Goal: Information Seeking & Learning: Learn about a topic

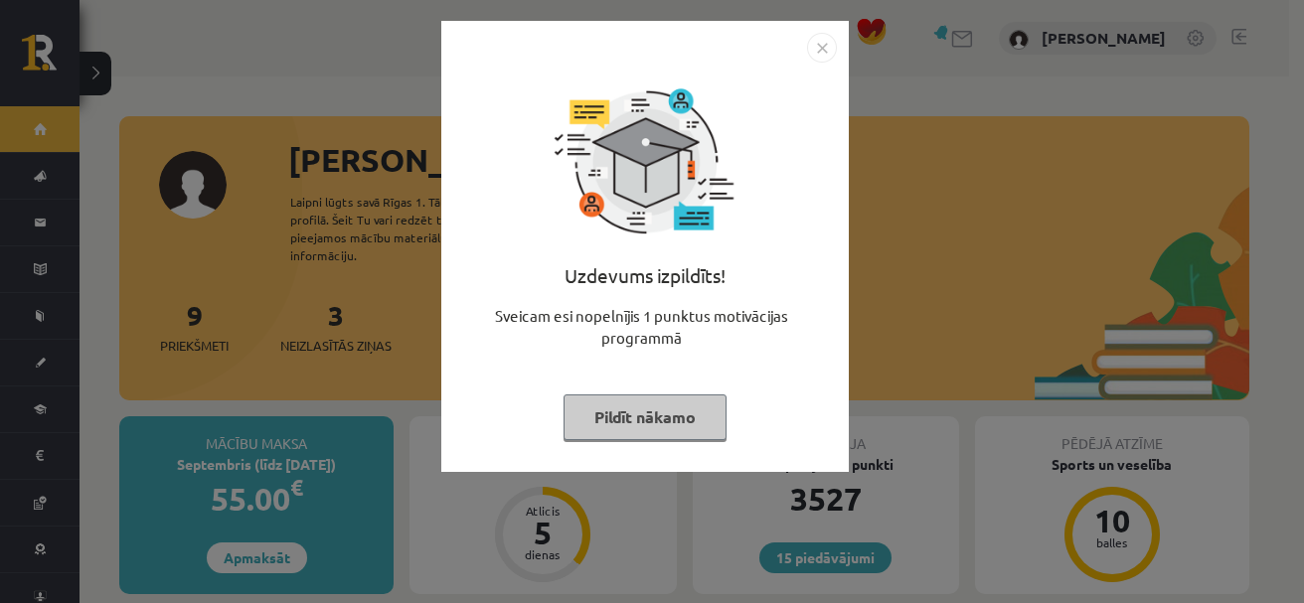
click at [826, 47] on img "Close" at bounding box center [822, 48] width 30 height 30
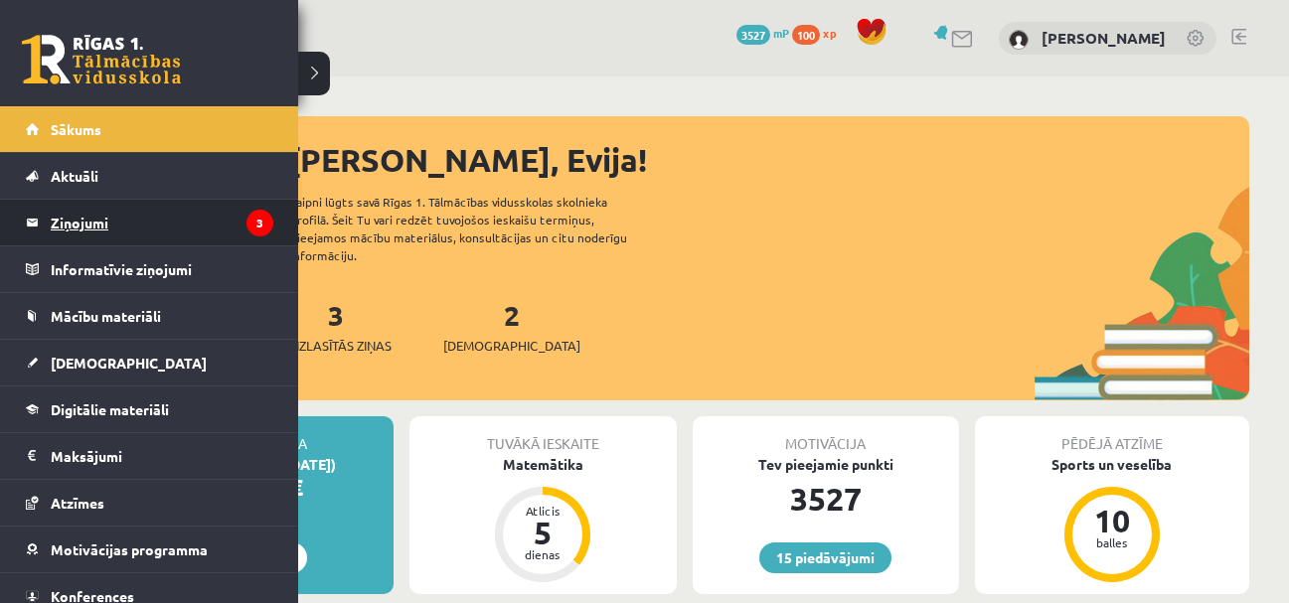
click at [94, 219] on legend "Ziņojumi 3" at bounding box center [162, 223] width 223 height 46
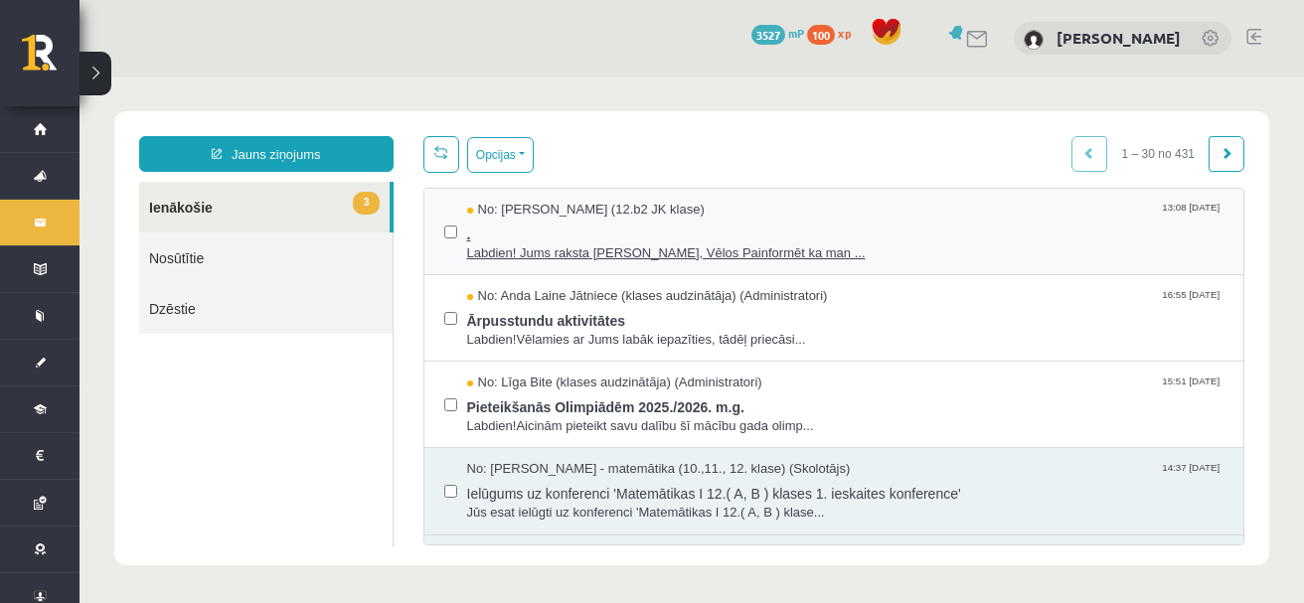
click at [543, 239] on span "." at bounding box center [845, 232] width 757 height 25
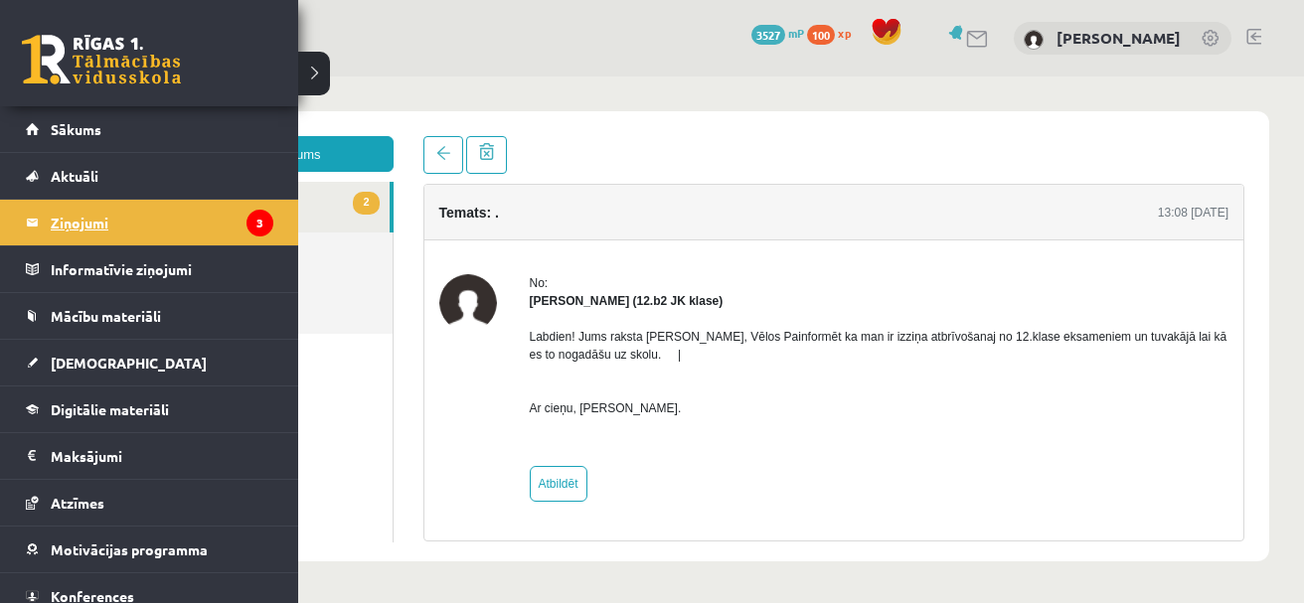
click at [119, 221] on legend "Ziņojumi 3" at bounding box center [162, 223] width 223 height 46
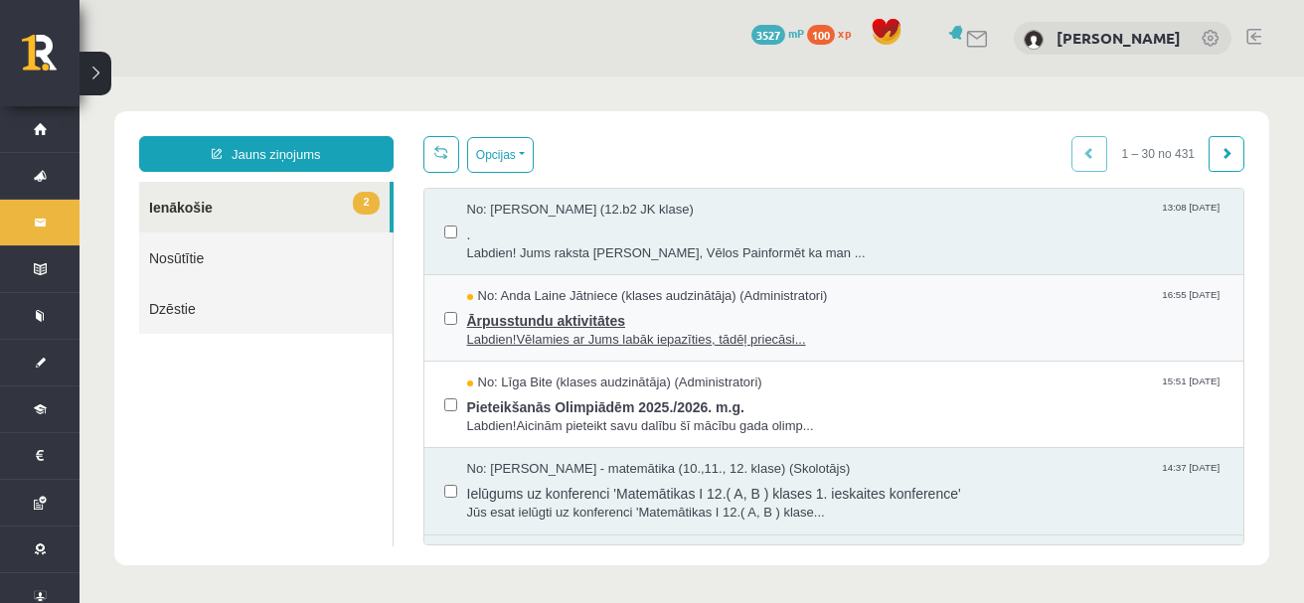
click at [531, 321] on span "Ārpusstundu aktivitātes" at bounding box center [845, 318] width 757 height 25
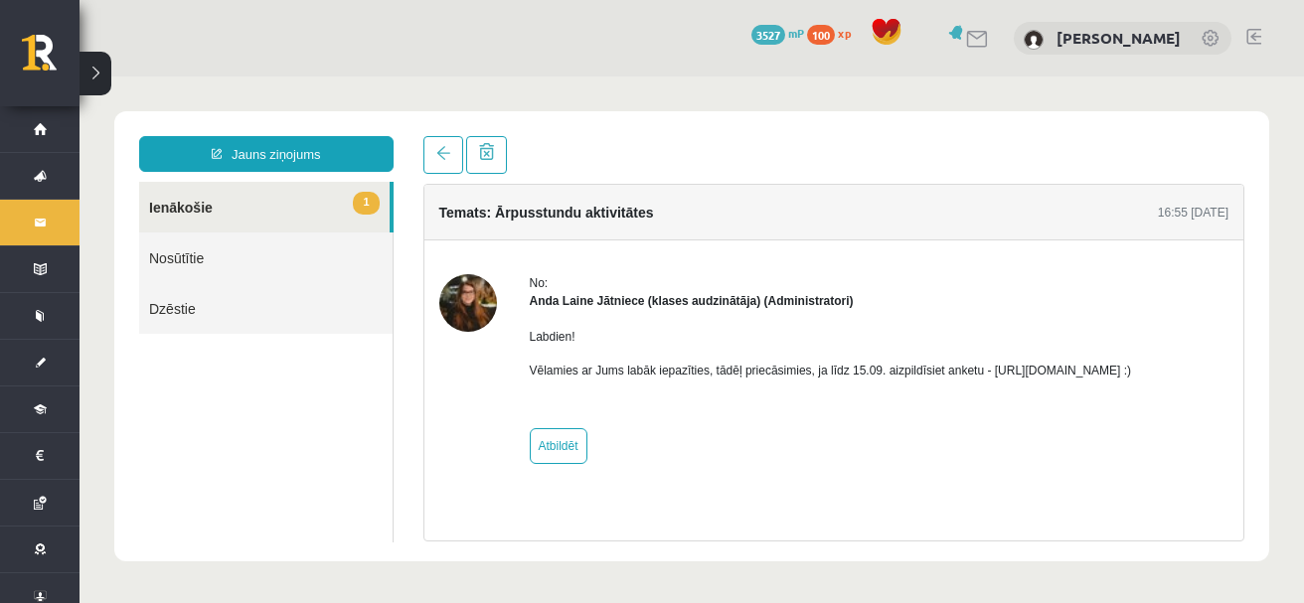
click at [1045, 372] on p "Vēlamies ar Jums labāk iepazīties, tādēļ priecāsimies, ja līdz 15.09. aizpildīs…" at bounding box center [831, 371] width 602 height 18
drag, startPoint x: 980, startPoint y: 374, endPoint x: 1194, endPoint y: 375, distance: 213.7
click at [1132, 375] on p "Vēlamies ar Jums labāk iepazīties, tādēļ priecāsimies, ja līdz 15.09. aizpildīs…" at bounding box center [831, 371] width 602 height 18
copy p "[URL][DOMAIN_NAME]"
click at [174, 208] on link "1 Ienākošie" at bounding box center [264, 207] width 250 height 51
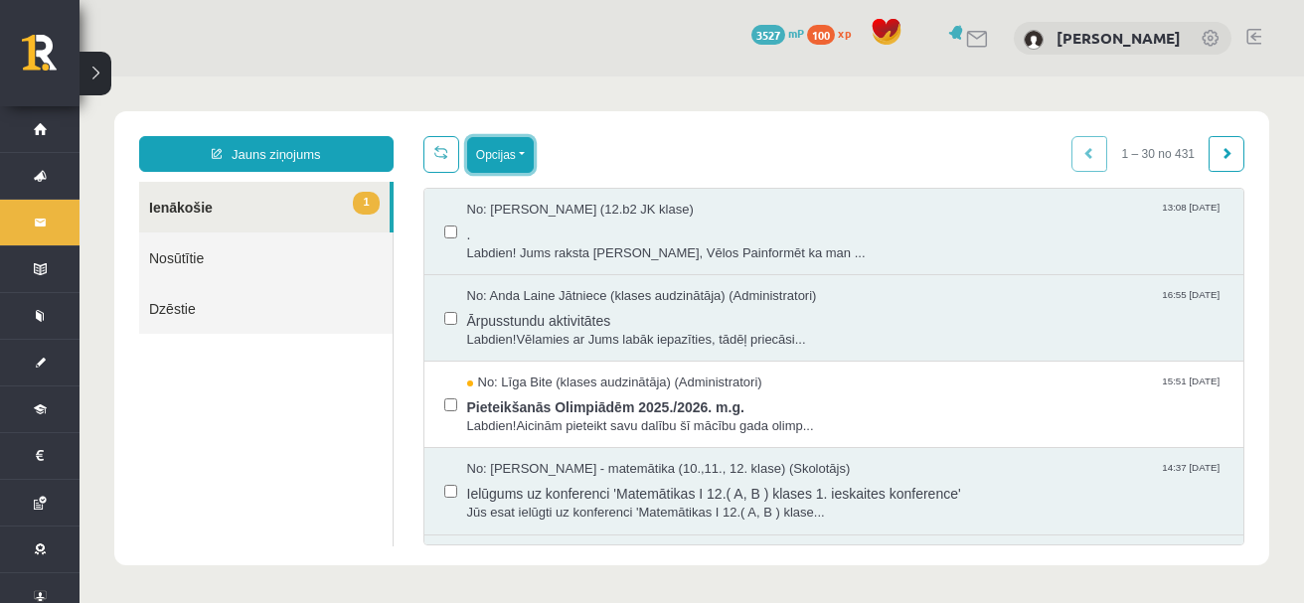
click at [529, 154] on button "Opcijas" at bounding box center [500, 155] width 67 height 36
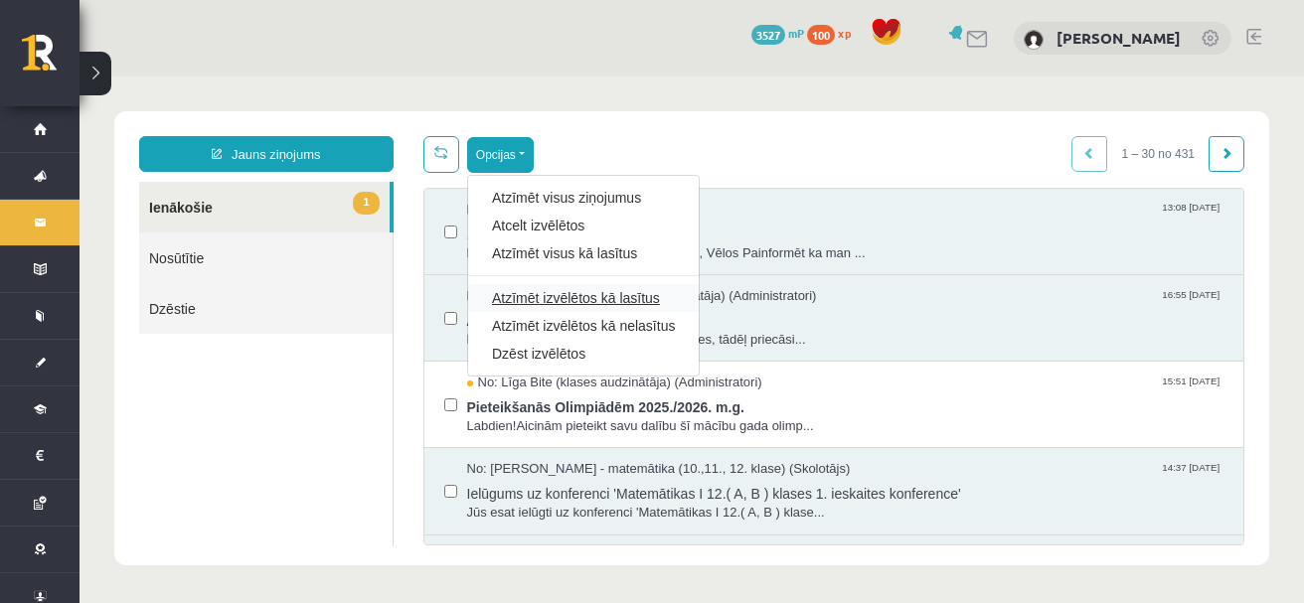
click at [580, 299] on link "Atzīmēt izvēlētos kā lasītus" at bounding box center [583, 298] width 183 height 20
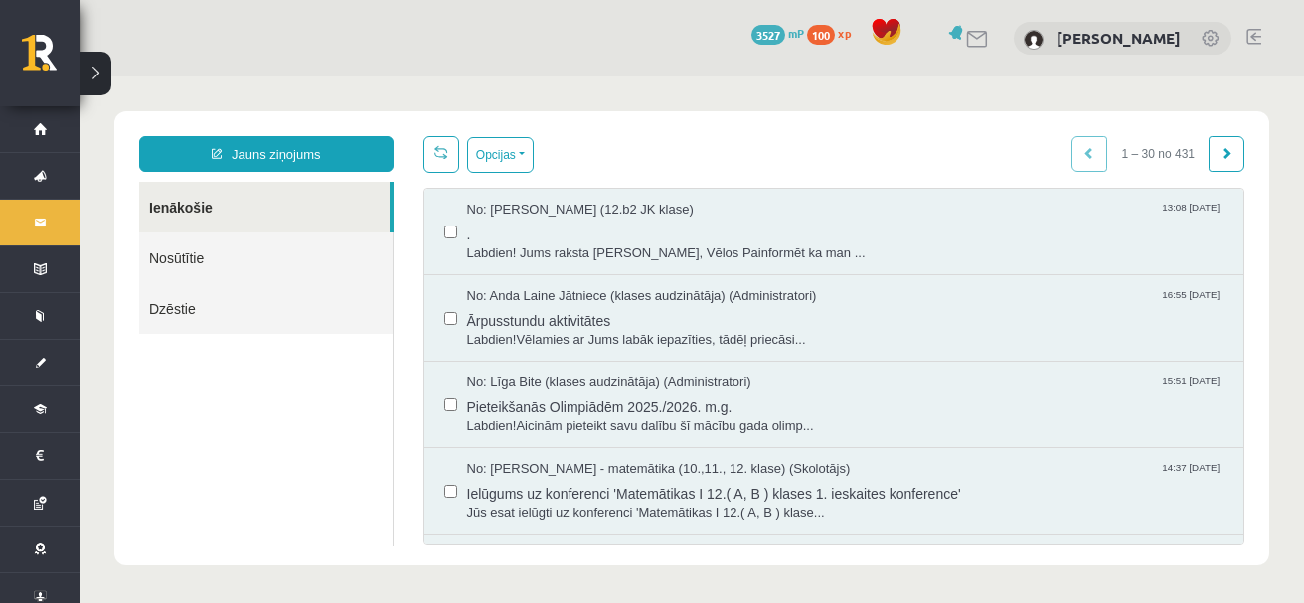
drag, startPoint x: 324, startPoint y: 412, endPoint x: 752, endPoint y: 153, distance: 500.8
click at [752, 153] on div "Opcijas Atzīmēt visus ziņojumus Atcelt izvēlētos Atzīmēt visus kā lasītus Atzīm…" at bounding box center [834, 154] width 822 height 37
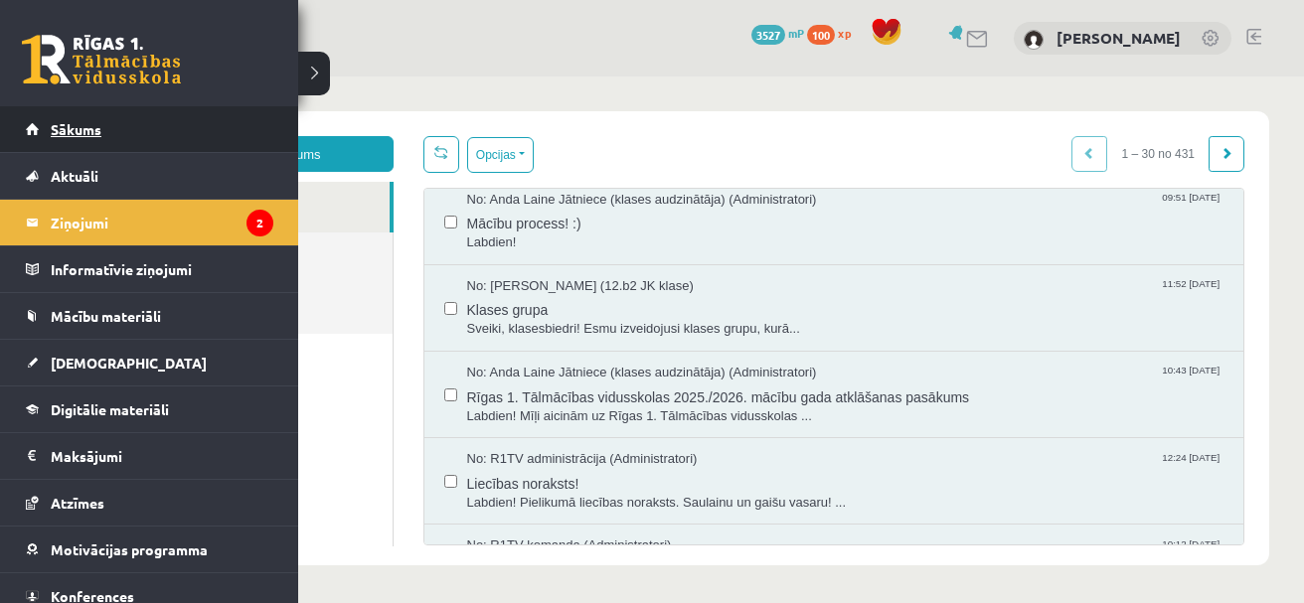
click at [77, 123] on span "Sākums" at bounding box center [76, 129] width 51 height 18
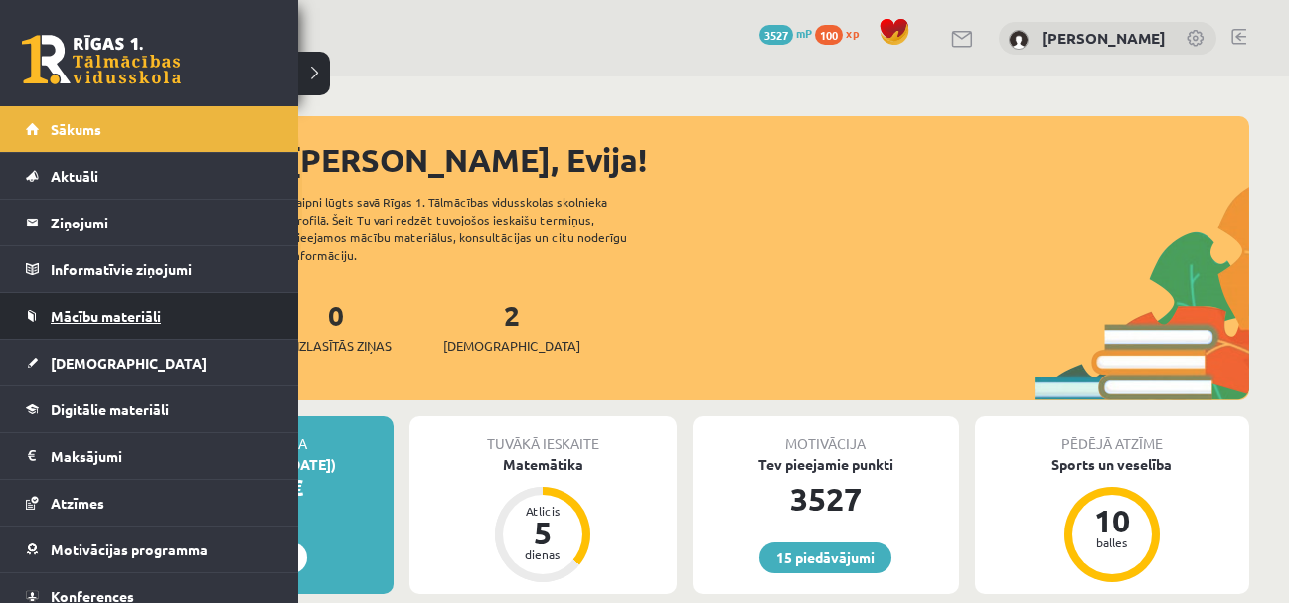
click at [83, 314] on span "Mācību materiāli" at bounding box center [106, 316] width 110 height 18
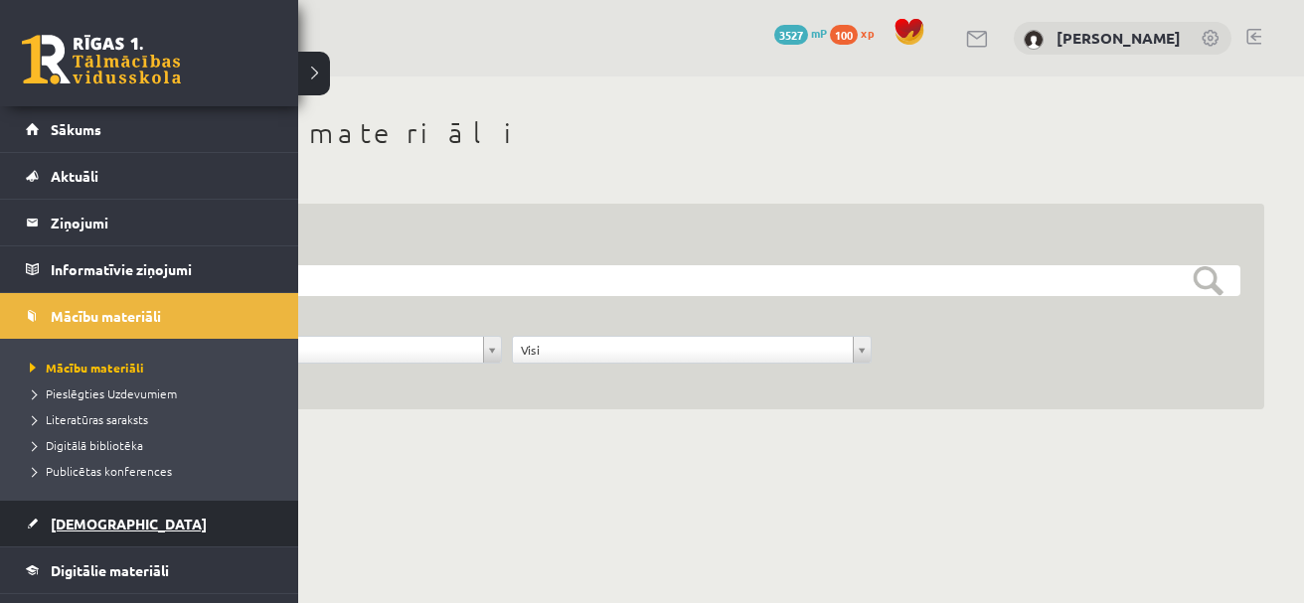
click at [90, 521] on span "[DEMOGRAPHIC_DATA]" at bounding box center [129, 524] width 156 height 18
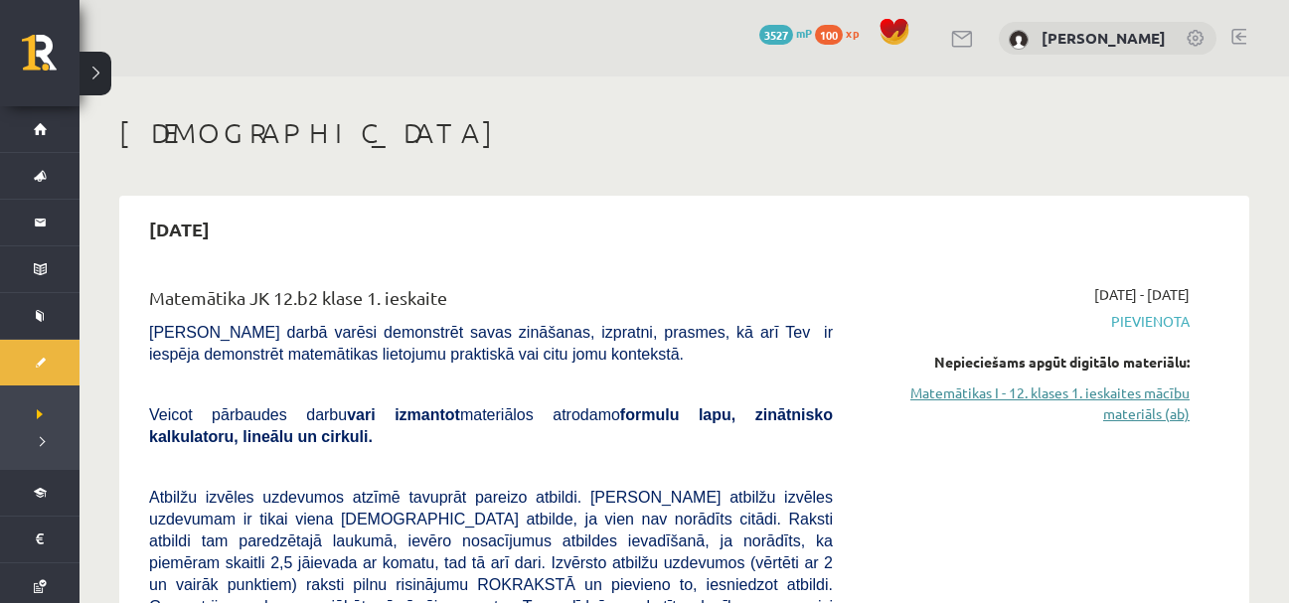
click at [1046, 393] on link "Matemātikas I - 12. klases 1. ieskaites mācību materiāls (ab)" at bounding box center [1026, 404] width 327 height 42
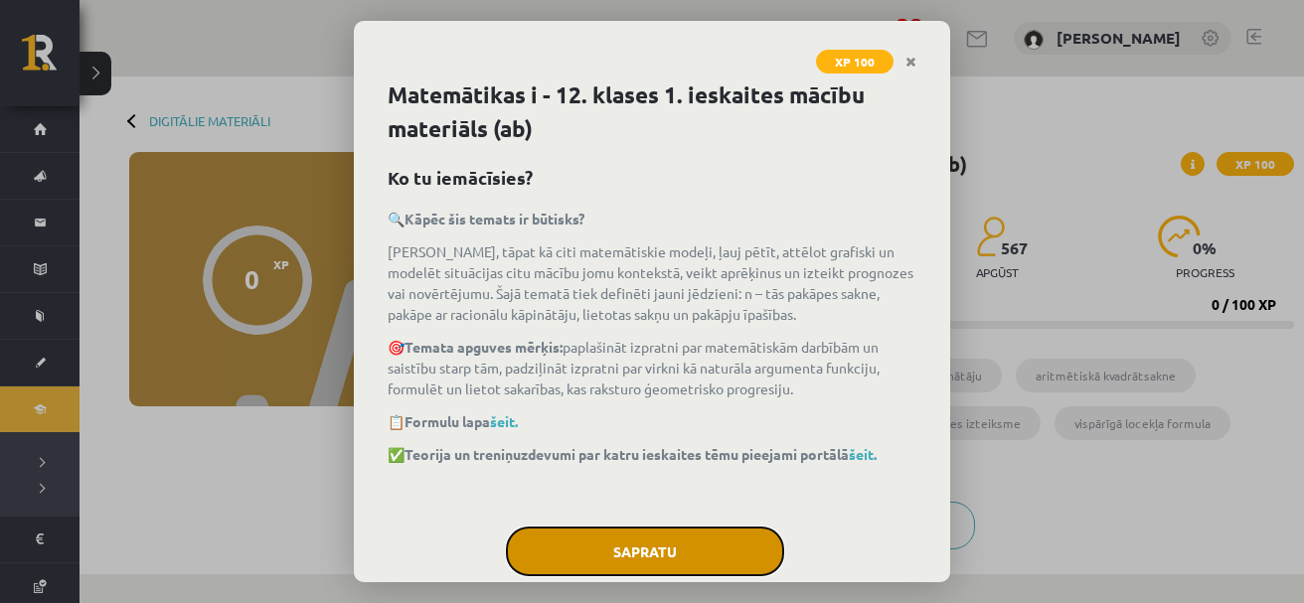
click at [651, 541] on button "Sapratu" at bounding box center [645, 552] width 278 height 50
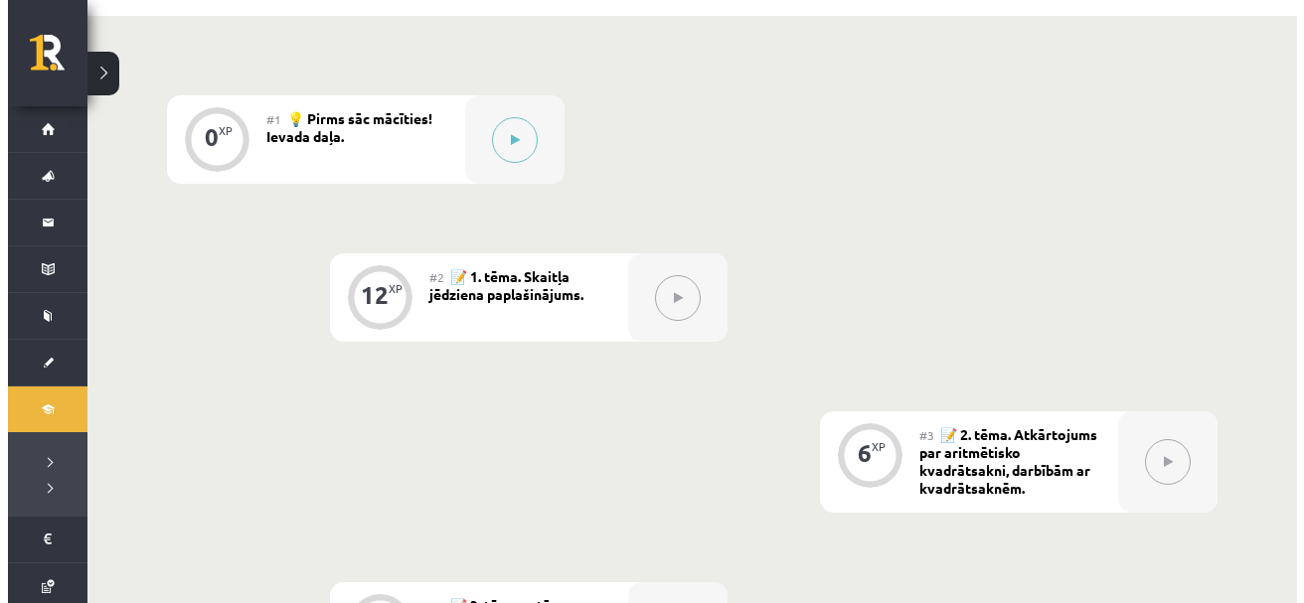
scroll to position [401, 0]
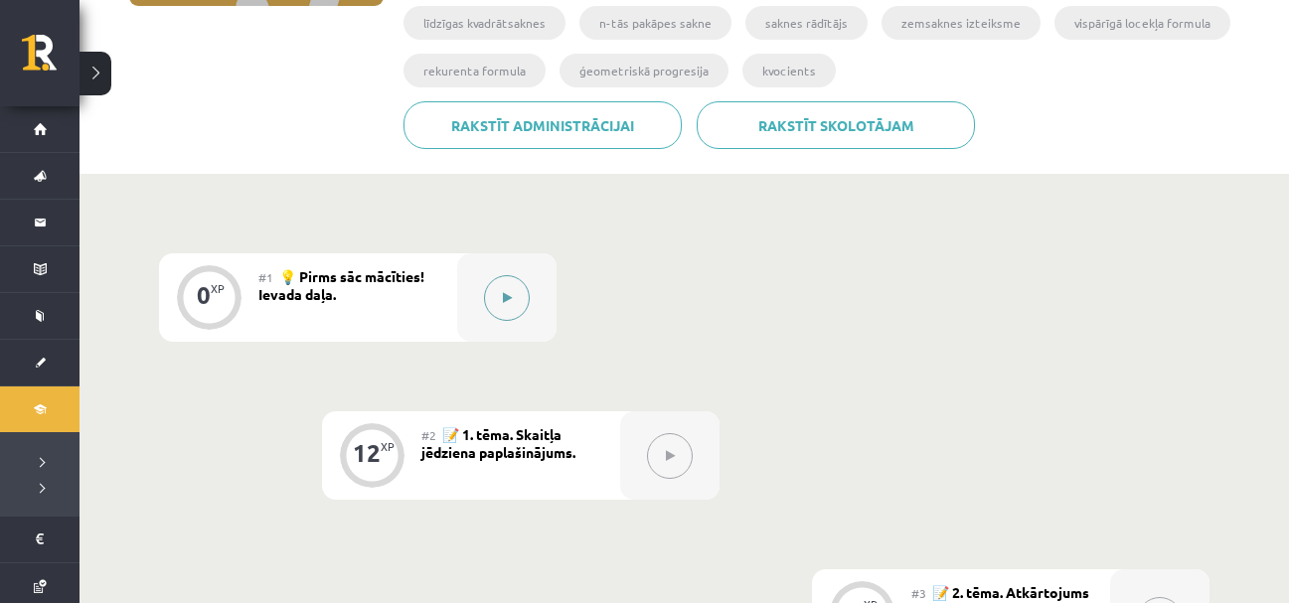
click at [503, 292] on icon at bounding box center [507, 298] width 9 height 12
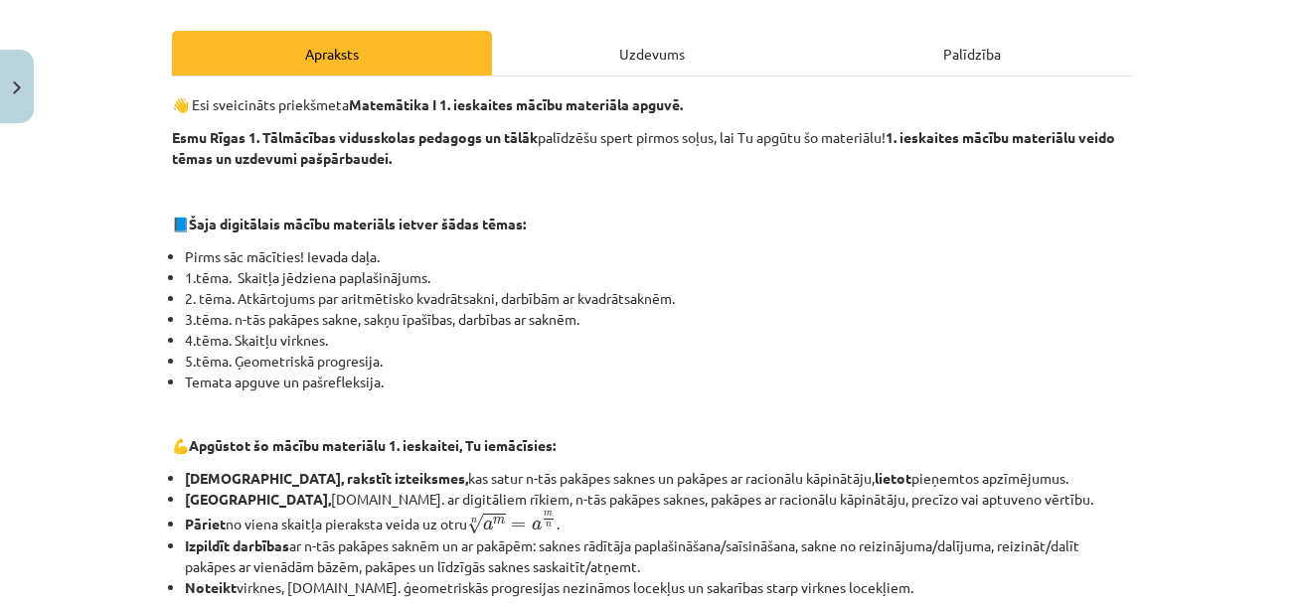
scroll to position [530, 0]
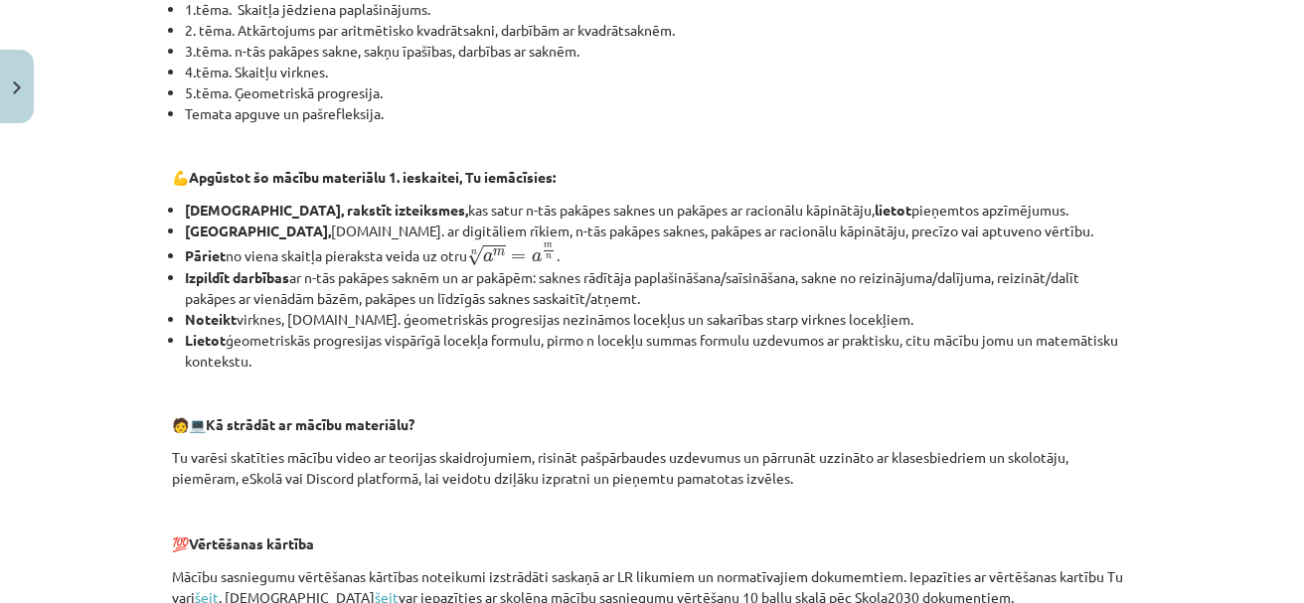
click at [602, 414] on p "🧑 ‍ 💻 Kā strādāt ar mācību materiālu?" at bounding box center [652, 424] width 960 height 21
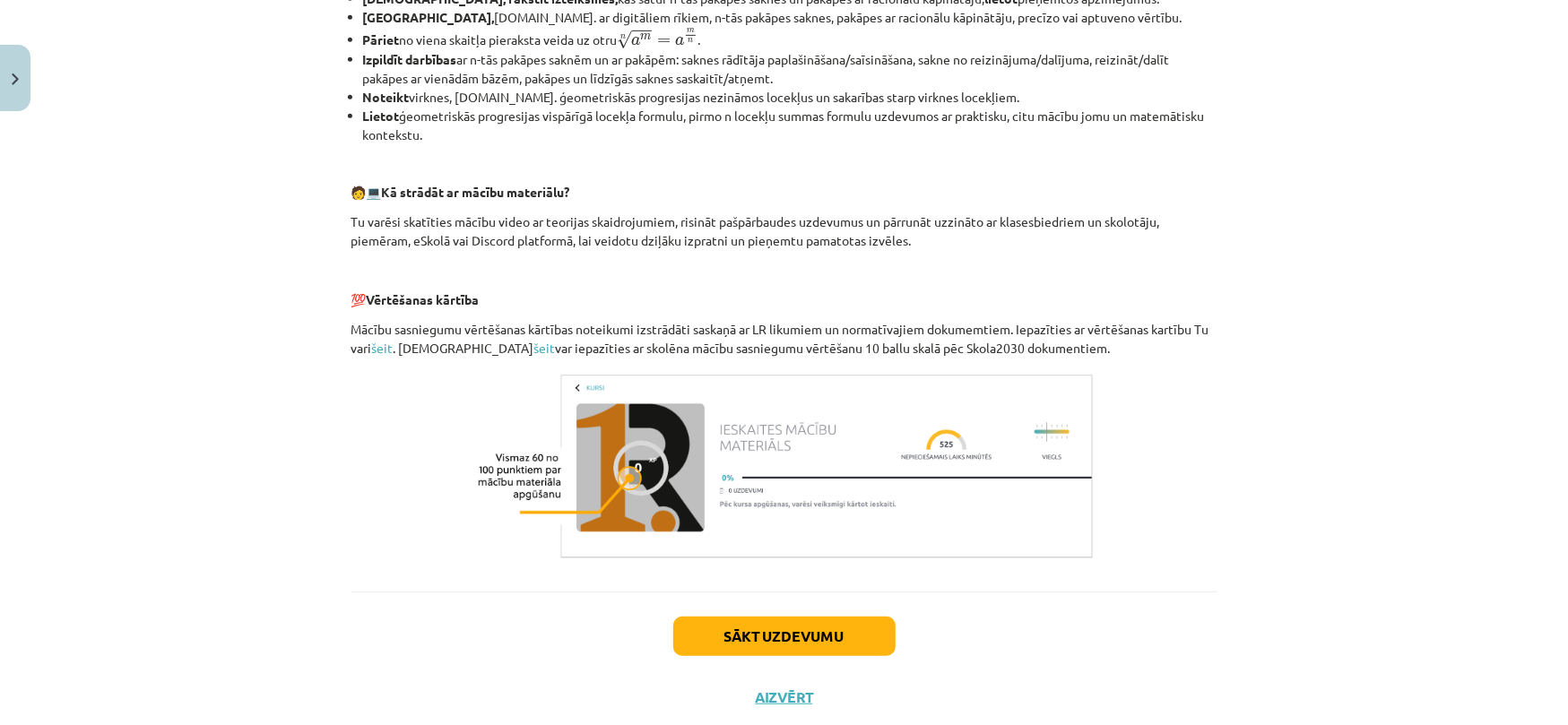
scroll to position [717, 0]
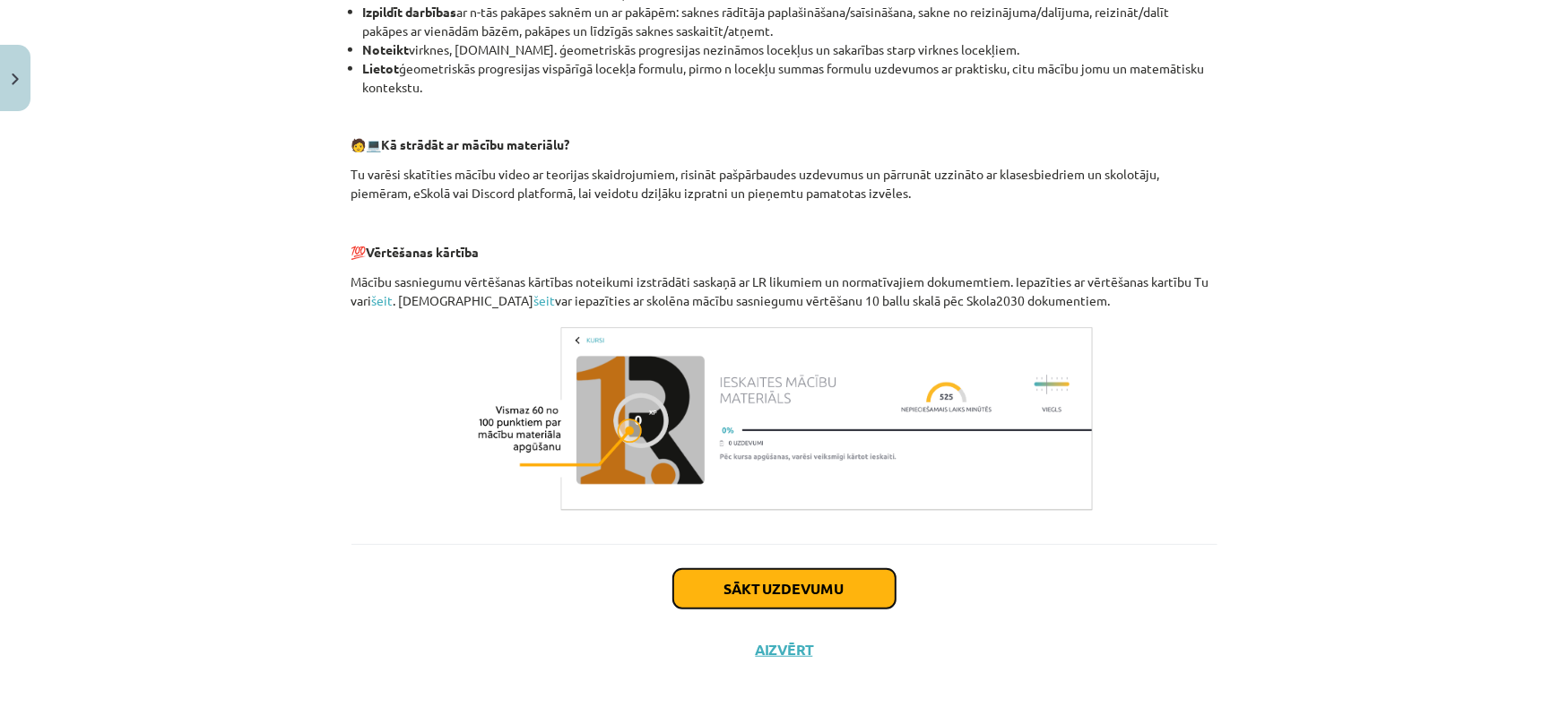
click at [784, 543] on button "Sākt uzdevumu" at bounding box center [784, 589] width 222 height 40
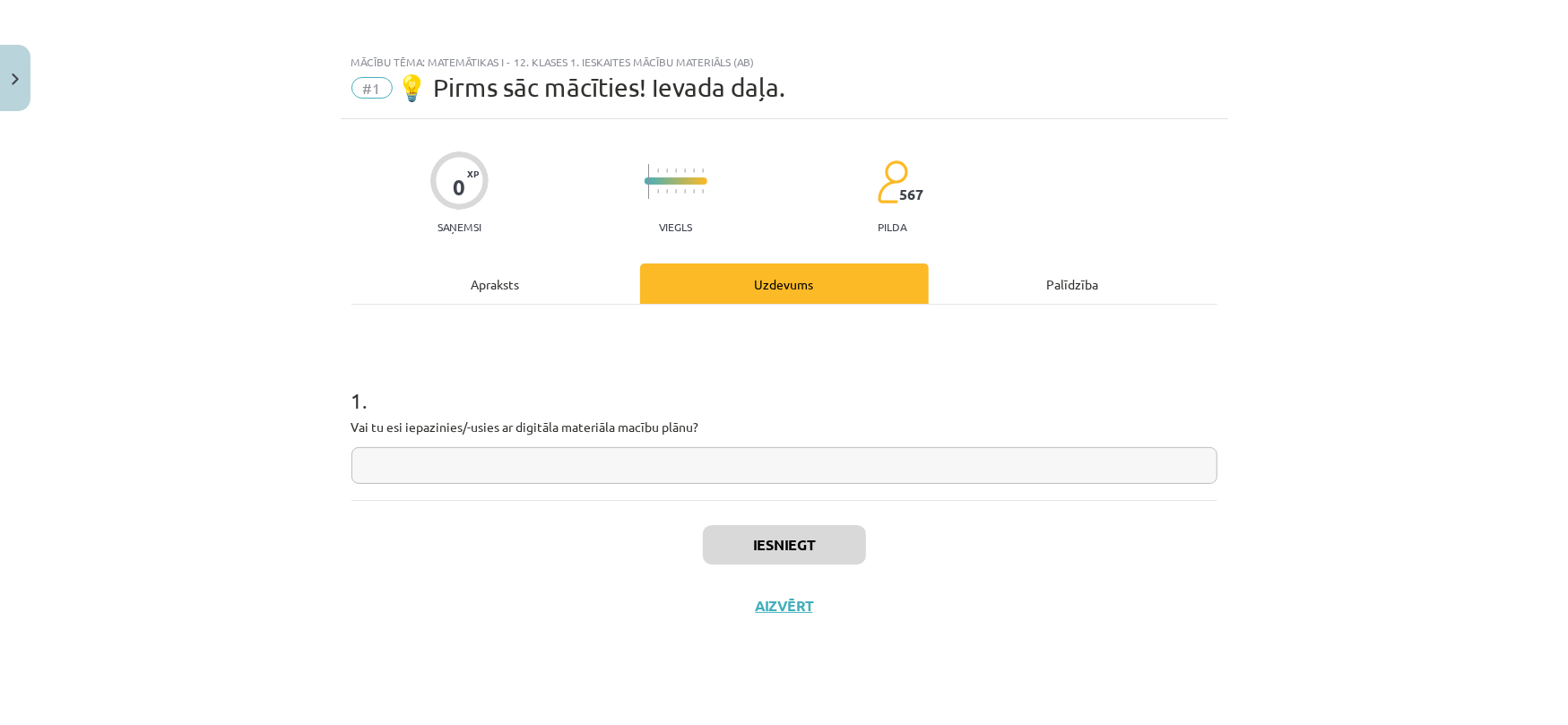
scroll to position [0, 0]
click at [442, 467] on input "text" at bounding box center [785, 465] width 866 height 37
type input "***"
click at [762, 541] on button "Iesniegt" at bounding box center [784, 545] width 163 height 40
click at [788, 543] on button "Nākamā nodarbība" at bounding box center [784, 618] width 176 height 41
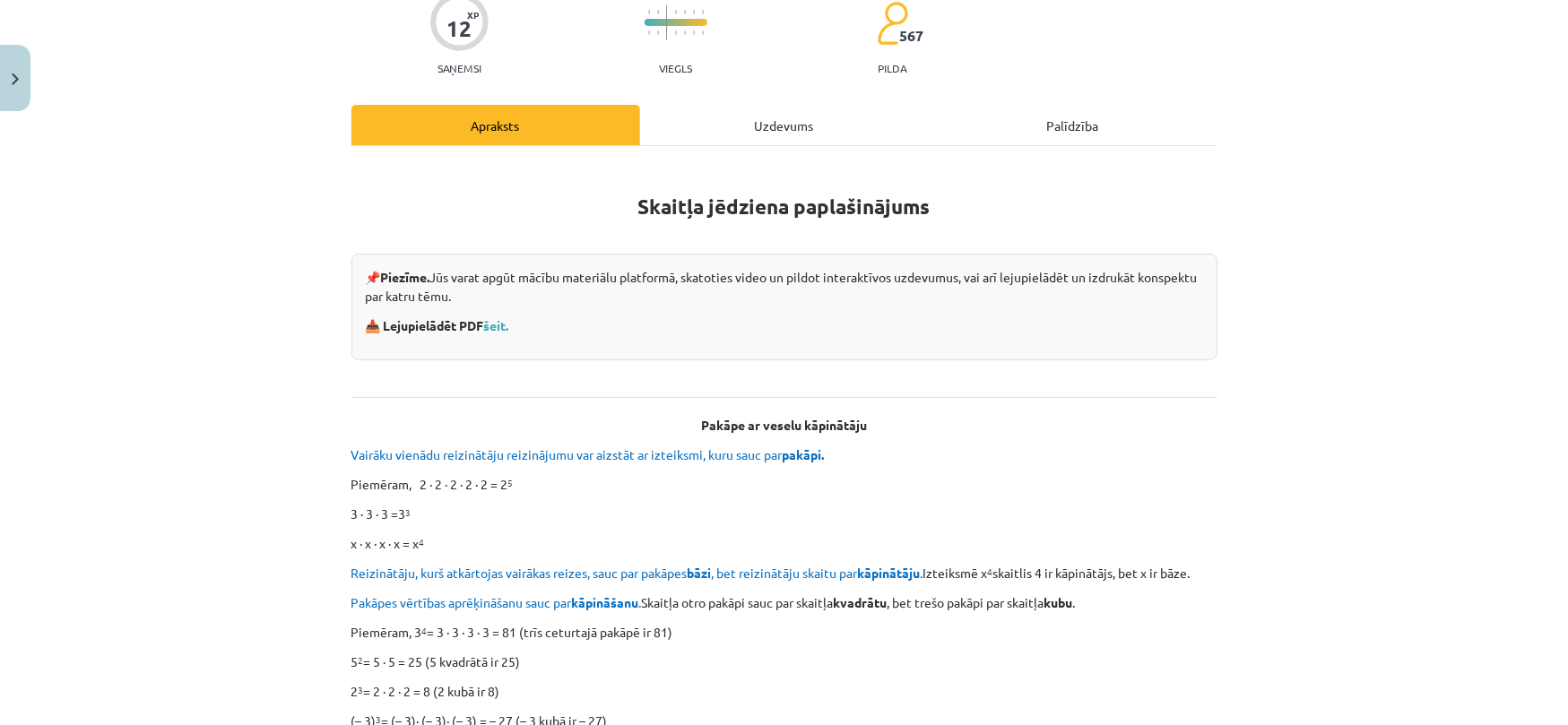
scroll to position [319, 0]
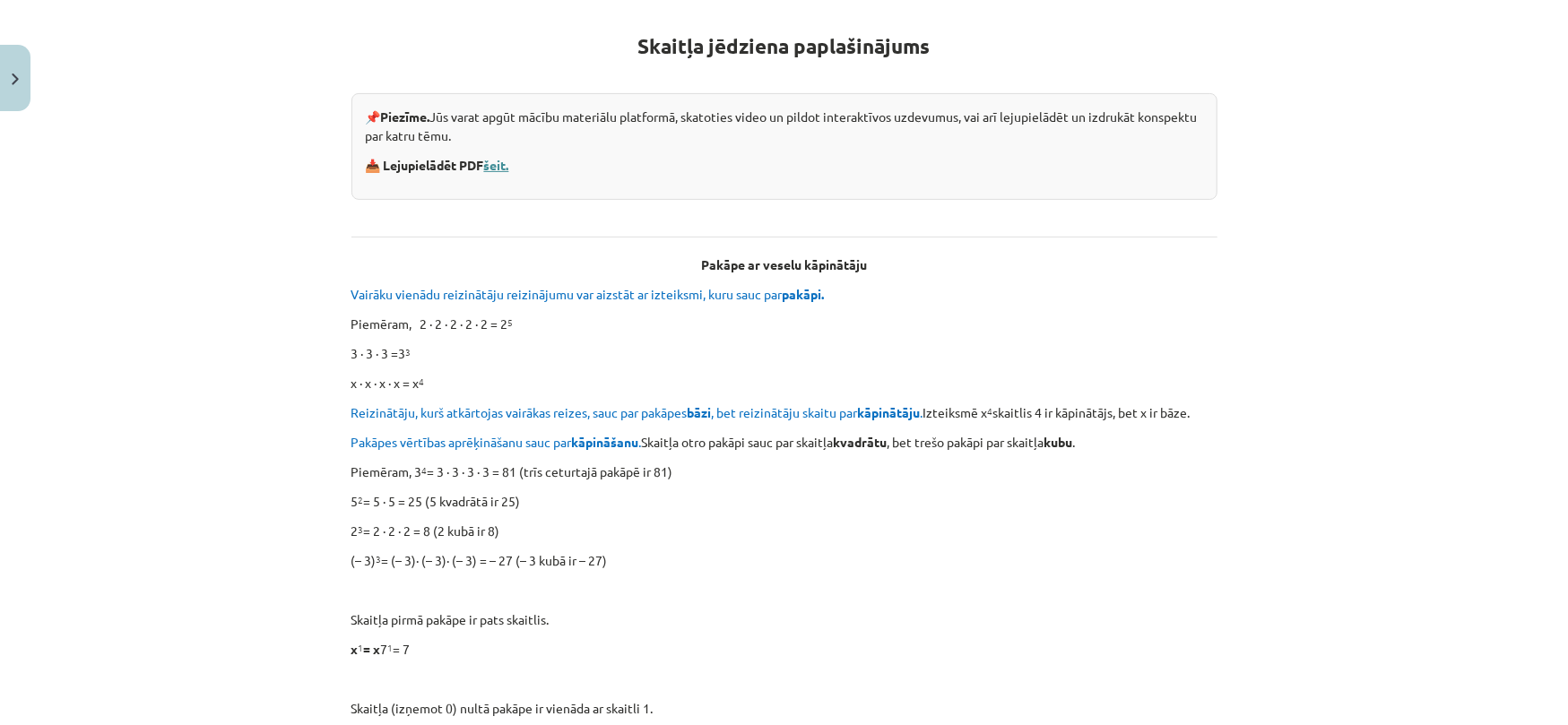
click at [495, 166] on link "šeit." at bounding box center [497, 165] width 25 height 16
